Goal: Obtain resource: Download file/media

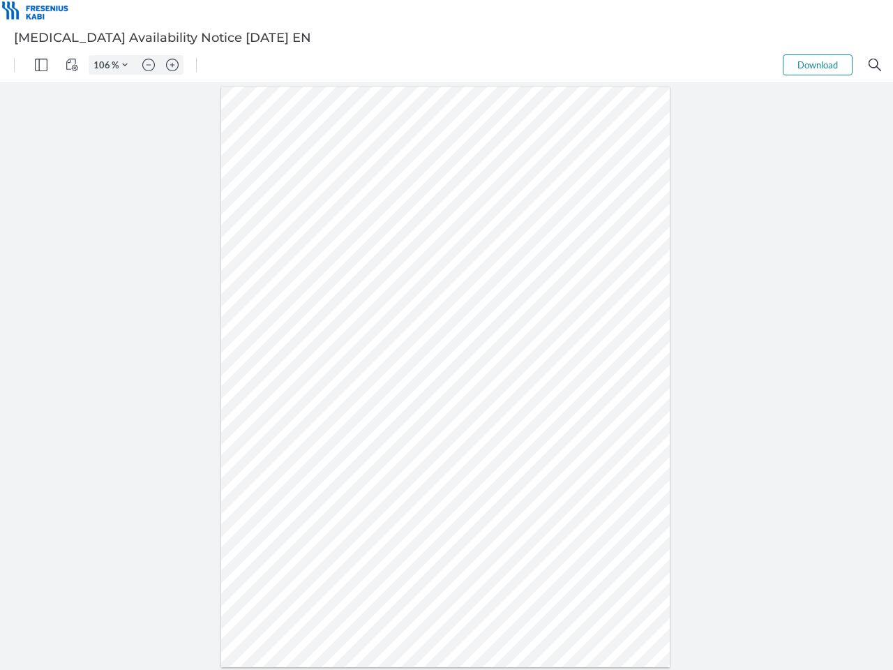
click at [41, 65] on img "Panel" at bounding box center [41, 65] width 13 height 13
click at [72, 65] on img "View Controls" at bounding box center [72, 65] width 13 height 13
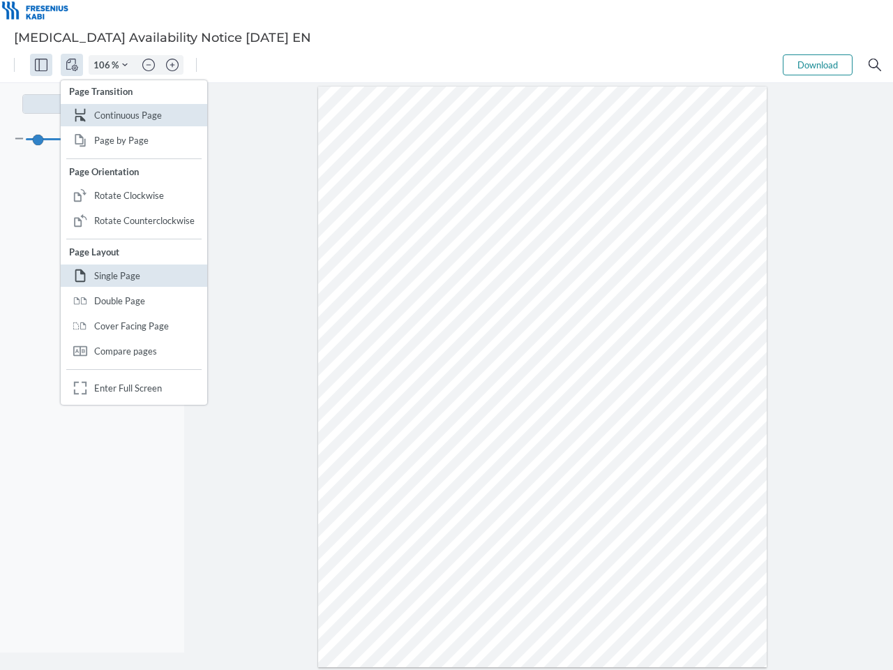
click at [104, 65] on input "106" at bounding box center [100, 65] width 22 height 13
click at [125, 65] on img "Zoom Controls" at bounding box center [125, 65] width 6 height 6
click at [149, 65] on img "Zoom out" at bounding box center [148, 65] width 13 height 13
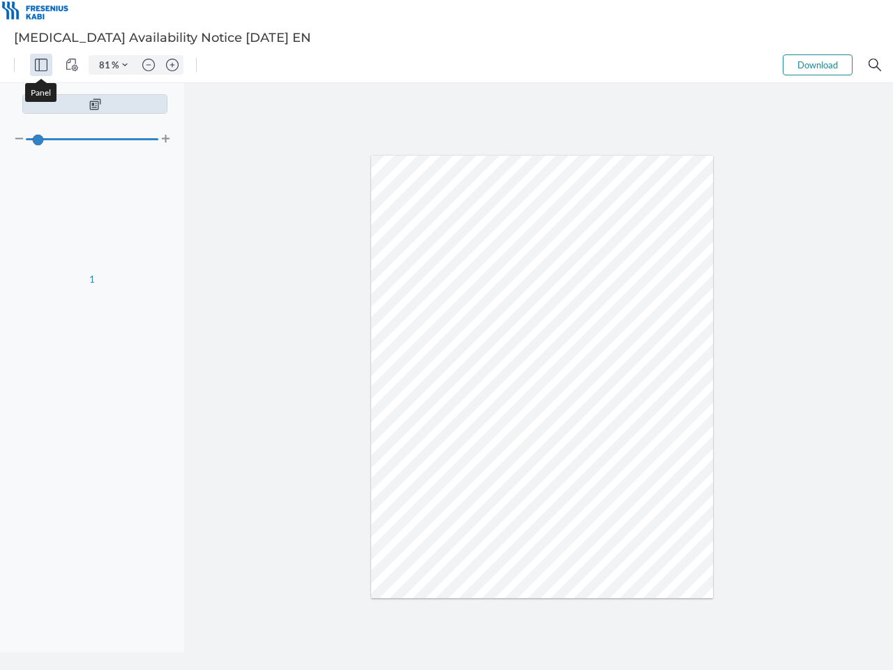
click at [172, 65] on img "Zoom in" at bounding box center [172, 65] width 13 height 13
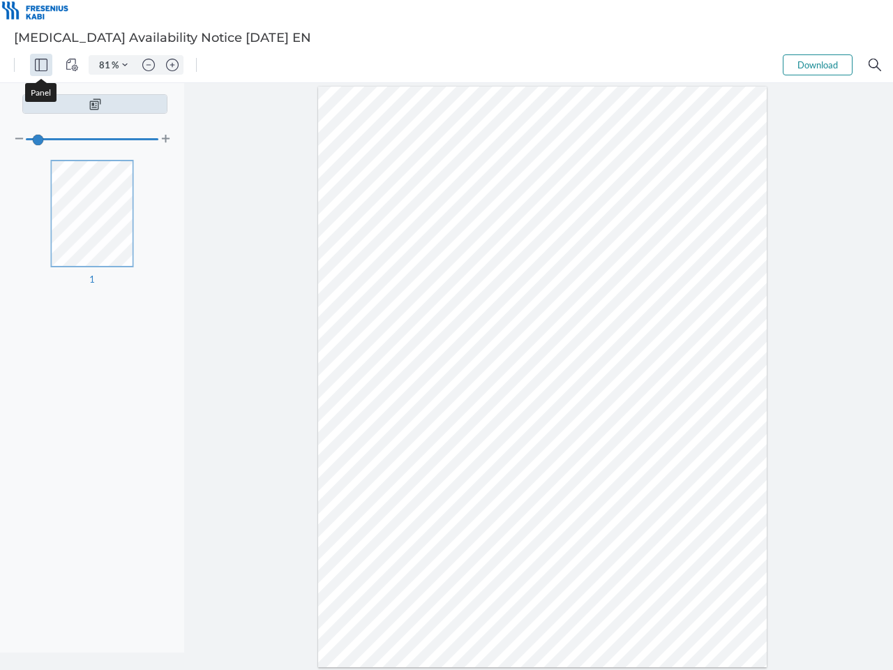
type input "106"
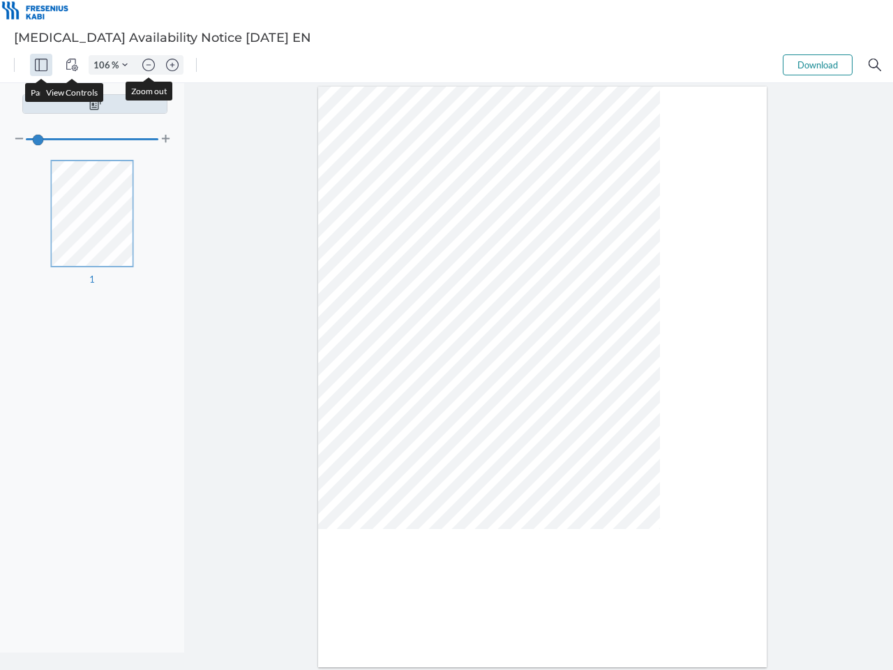
click at [817, 65] on button "Download" at bounding box center [817, 64] width 70 height 21
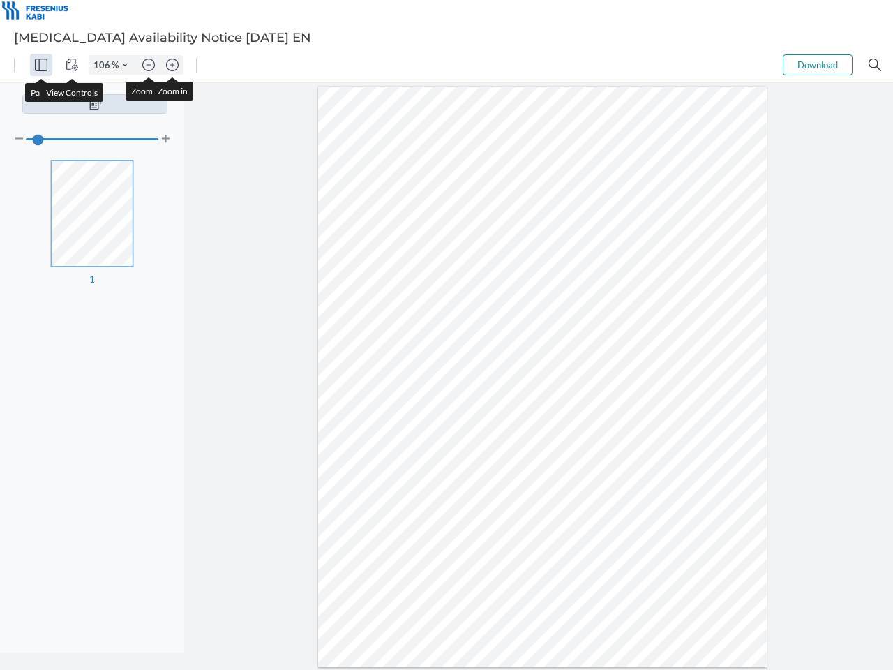
click at [875, 65] on img "Search" at bounding box center [874, 65] width 13 height 13
